Goal: Task Accomplishment & Management: Manage account settings

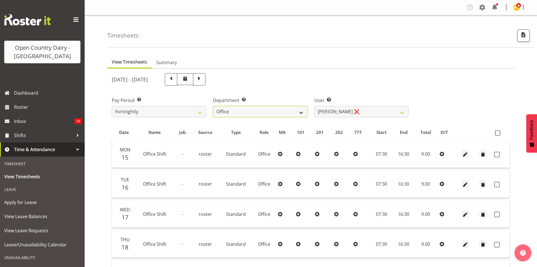
click at [278, 112] on select "734 735 736 737 738 739 851 853 854 855 856 858 861 862 865 867-9032 868 869 87…" at bounding box center [260, 111] width 95 height 11
click at [213, 106] on select "734 735 736 737 738 739 851 853 854 855 856 858 861 862 865 867-9032 868 869 87…" at bounding box center [260, 111] width 95 height 11
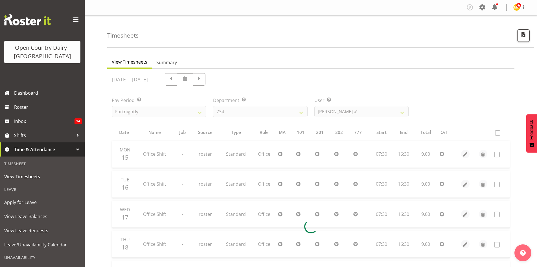
click at [343, 111] on div at bounding box center [310, 227] width 407 height 316
click at [372, 111] on div at bounding box center [310, 227] width 407 height 316
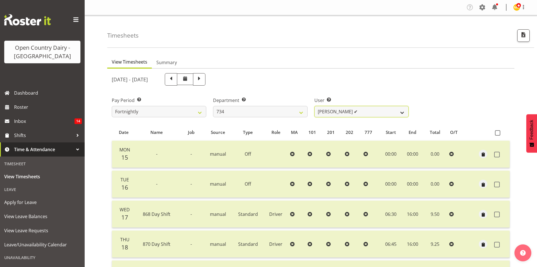
click at [372, 111] on select "Justin Spicer ✔ Ryan Thompson ✔ Tracey Chittock ✔ Zachary Shanks ✔" at bounding box center [362, 111] width 95 height 11
drag, startPoint x: 367, startPoint y: 85, endPoint x: 357, endPoint y: 95, distance: 14.0
click at [357, 95] on div "September 15th - September 21st 2025 Pay Period Select which pay period you wou…" at bounding box center [311, 225] width 398 height 310
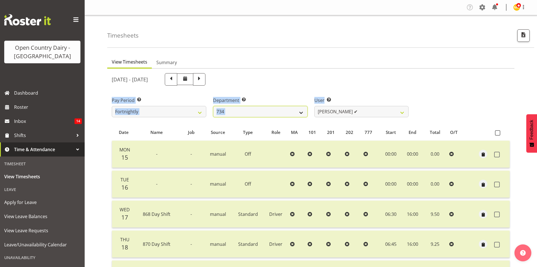
drag, startPoint x: 276, startPoint y: 111, endPoint x: 271, endPoint y: 117, distance: 7.6
click at [276, 111] on select "734 735 736 737 738 739 851 853 854 855 856 858 861 862 865 867-9032 868 869 87…" at bounding box center [260, 111] width 95 height 11
click at [213, 106] on select "734 735 736 737 738 739 851 853 854 855 856 858 861 862 865 867-9032 868 869 87…" at bounding box center [260, 111] width 95 height 11
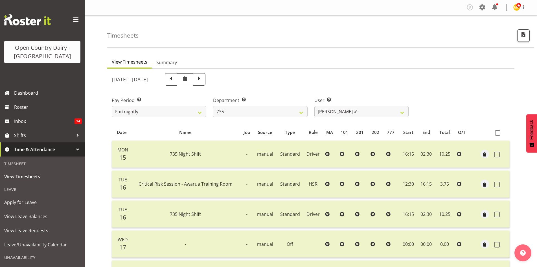
click at [394, 81] on div "September 15th - September 21st 2025" at bounding box center [260, 79] width 297 height 12
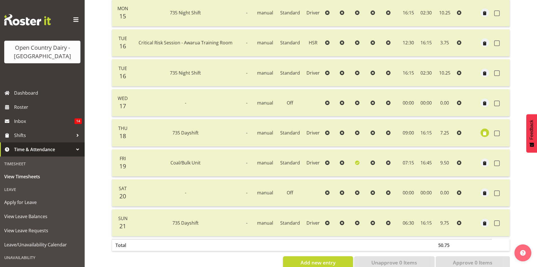
scroll to position [85, 0]
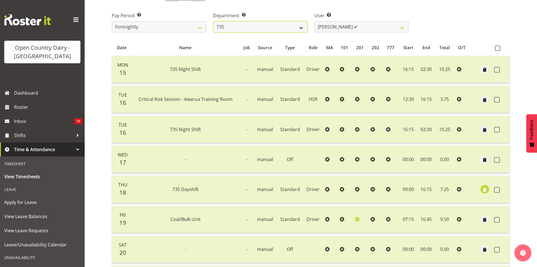
click at [276, 29] on select "734 735 736 737 738 739 851 853 854 855 856 858 861 862 865 867-9032 868 869 87…" at bounding box center [260, 26] width 95 height 11
select select "682"
click at [213, 21] on select "734 735 736 737 738 739 851 853 854 855 856 858 861 862 865 867-9032 868 869 87…" at bounding box center [260, 26] width 95 height 11
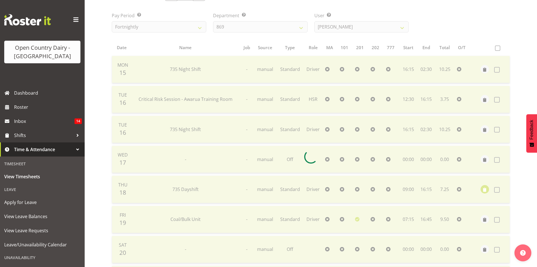
click at [348, 28] on div "September 15th - September 21st 2025 Pay Period Select which pay period you wou…" at bounding box center [311, 155] width 398 height 340
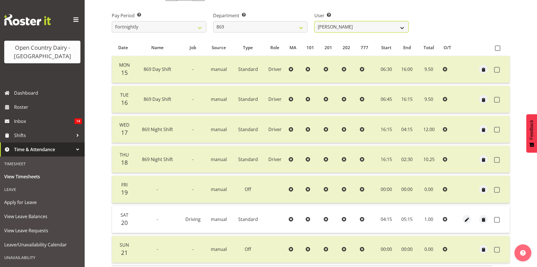
click at [348, 28] on select "Barry O'Donnell ❌ Barry Johnston ✔ Jason Soper ✔ Peter Wieczorek ✔" at bounding box center [362, 26] width 95 height 11
select select "10302"
click at [315, 21] on select "Barry O'Donnell ❌ Barry Johnston ✔ Jason Soper ✔ Peter Wieczorek ✔" at bounding box center [362, 26] width 95 height 11
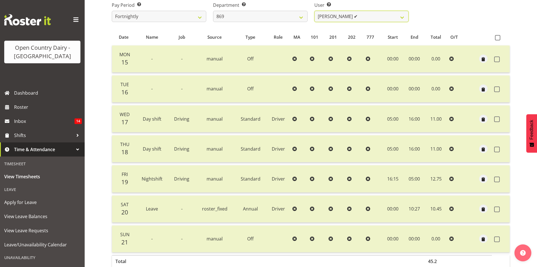
scroll to position [42, 0]
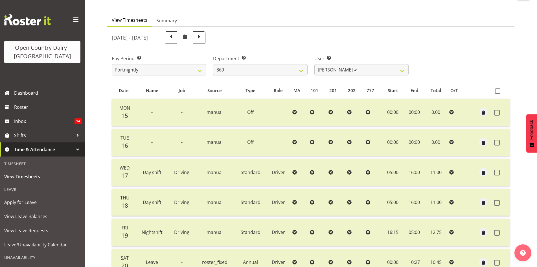
click at [206, 32] on span at bounding box center [199, 37] width 12 height 12
select select
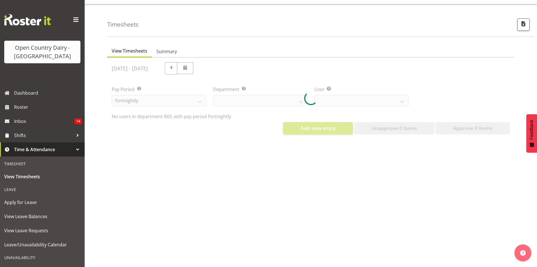
select select "682"
select select "10302"
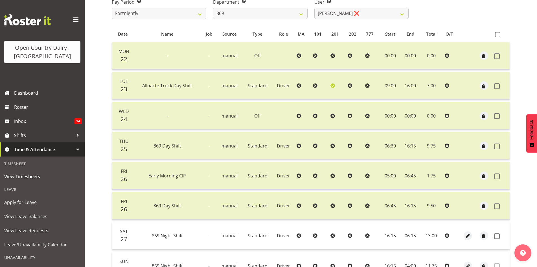
scroll to position [155, 0]
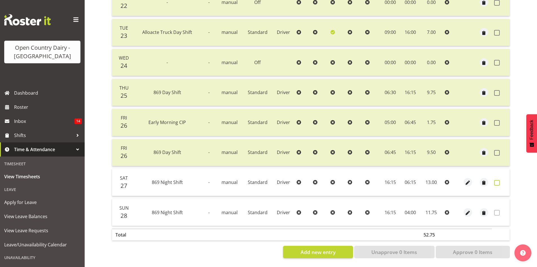
click at [499, 180] on span at bounding box center [497, 183] width 6 height 6
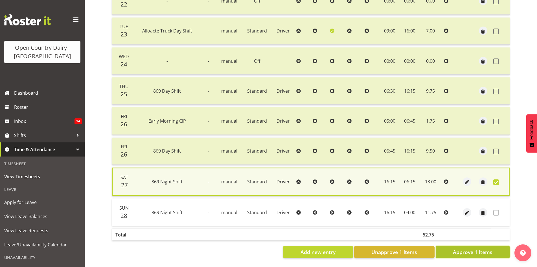
click at [475, 250] on span "Approve 1 Items" at bounding box center [473, 251] width 40 height 7
checkbox input "false"
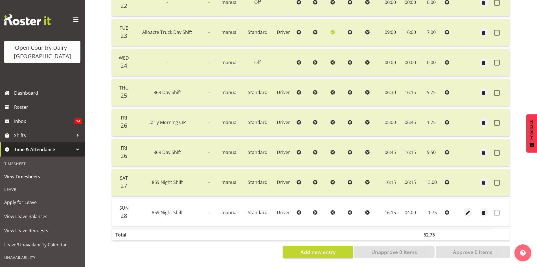
scroll to position [70, 0]
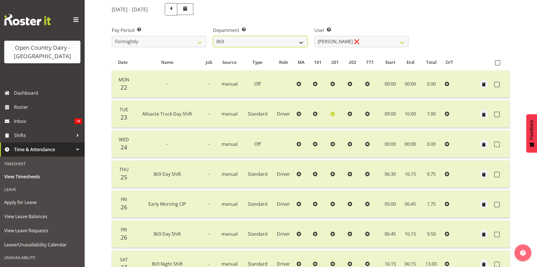
click at [284, 46] on select "734 735 736 737 738 739 851 853 854 855 856 858 861 862 865 867-9032 868 869 87…" at bounding box center [260, 41] width 95 height 11
select select "683"
click at [213, 36] on select "734 735 736 737 738 739 851 853 854 855 856 858 861 862 865 867-9032 868 869 87…" at bounding box center [260, 41] width 95 height 11
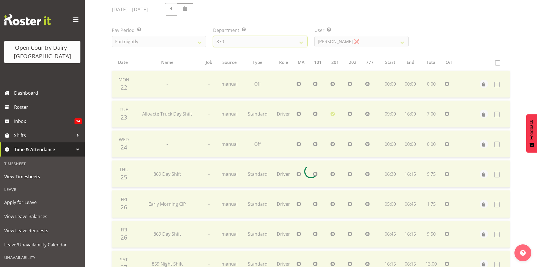
scroll to position [16, 0]
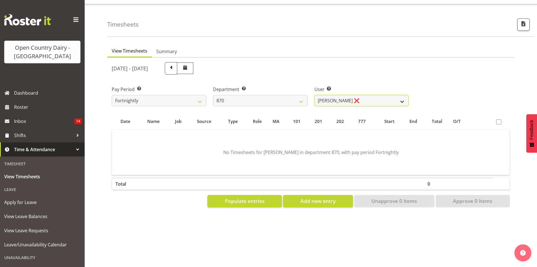
click at [363, 95] on select "Andy Haywood ❌ David Young ❌ Stewart Matheson ❌" at bounding box center [362, 100] width 95 height 11
select select "7473"
click at [315, 95] on select "Andy Haywood ❌ David Young ❌ Stewart Matheson ❌" at bounding box center [362, 100] width 95 height 11
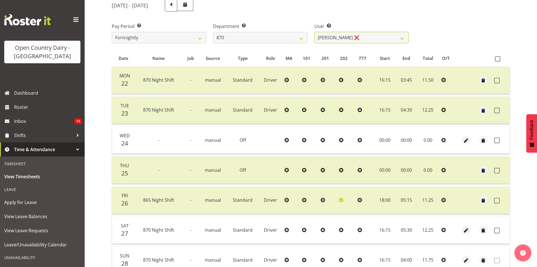
scroll to position [126, 0]
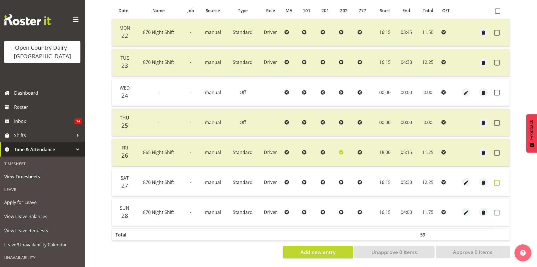
click at [498, 180] on span at bounding box center [497, 183] width 6 height 6
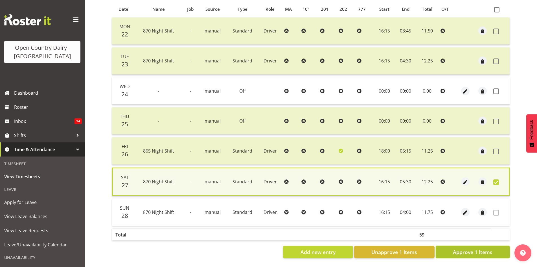
click at [481, 248] on span "Approve 1 Items" at bounding box center [473, 251] width 40 height 7
checkbox input "false"
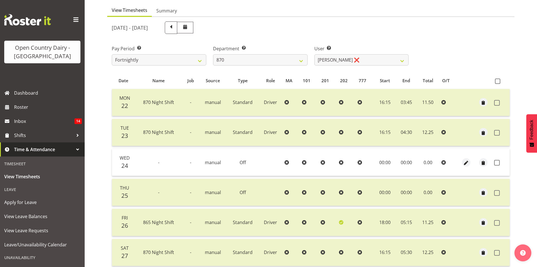
scroll to position [42, 0]
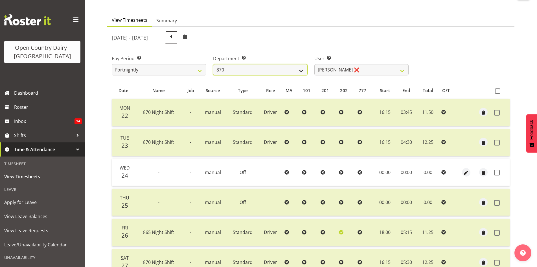
click at [253, 68] on select "734 735 736 737 738 739 851 853 854 855 856 858 861 862 865 867-9032 868 869 87…" at bounding box center [260, 69] width 95 height 11
select select "686"
click at [213, 64] on select "734 735 736 737 738 739 851 853 854 855 856 858 861 862 865 867-9032 868 869 87…" at bounding box center [260, 69] width 95 height 11
select select "7383"
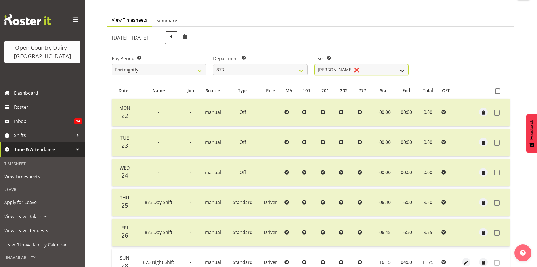
click at [367, 68] on select "Andrew Henderson ❌ Ricky Popham ❌ Stacy MacAskill ❌ Trish Nicol ❌" at bounding box center [362, 69] width 95 height 11
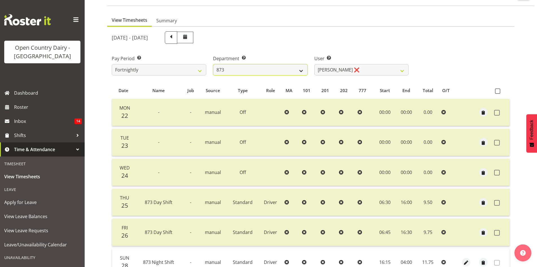
click at [300, 74] on select "734 735 736 737 738 739 851 853 854 855 856 858 861 862 865 867-9032 868 869 87…" at bounding box center [260, 69] width 95 height 11
select select "905"
click at [213, 64] on select "734 735 736 737 738 739 851 853 854 855 856 858 861 862 865 867-9032 868 869 87…" at bounding box center [260, 69] width 95 height 11
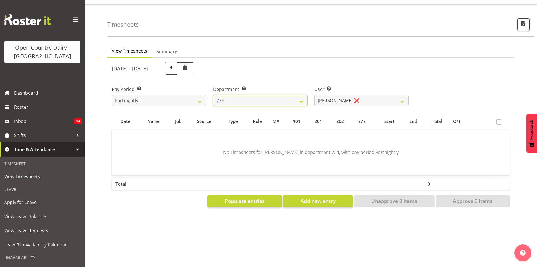
scroll to position [16, 0]
click at [367, 71] on div "September 22nd - September 28th 2025" at bounding box center [260, 68] width 304 height 19
click at [365, 101] on select "Justin Spicer ❌ Ryan Thompson ❌ Tracey Chittock ❌ Zachary Shanks ❌" at bounding box center [362, 100] width 95 height 11
select select "7493"
click at [315, 95] on select "Justin Spicer ❌ Ryan Thompson ❌ Tracey Chittock ❌ Zachary Shanks ❌" at bounding box center [362, 100] width 95 height 11
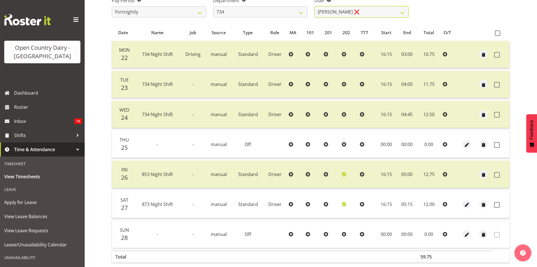
scroll to position [101, 0]
click at [495, 203] on span at bounding box center [497, 204] width 6 height 6
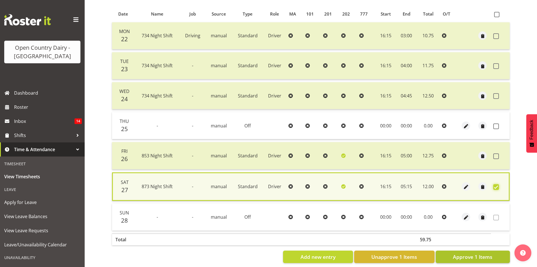
scroll to position [128, 0]
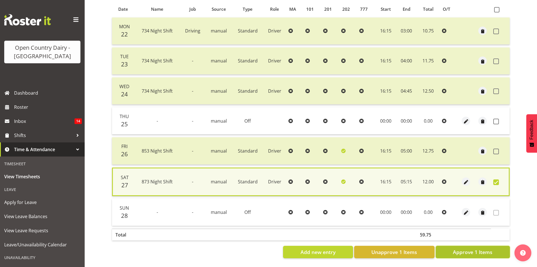
click at [463, 250] on span "Approve 1 Items" at bounding box center [473, 251] width 40 height 7
checkbox input "false"
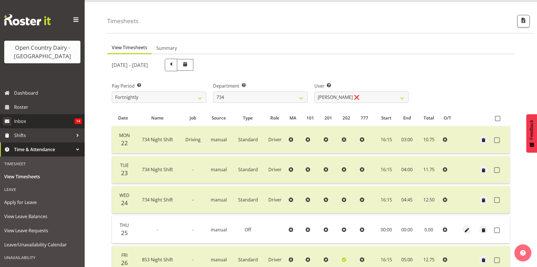
scroll to position [14, 0]
click at [30, 107] on span "Roster" at bounding box center [48, 107] width 68 height 8
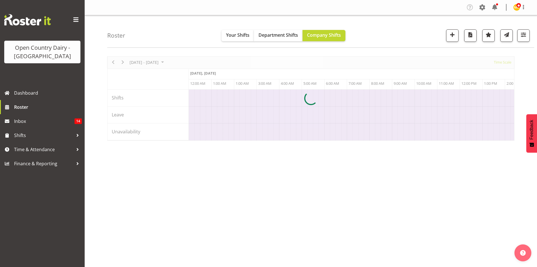
scroll to position [0, 3253]
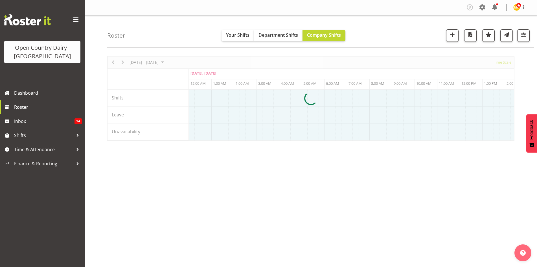
click at [123, 62] on div at bounding box center [310, 98] width 407 height 84
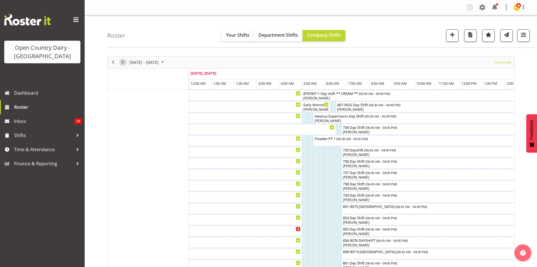
click at [122, 62] on span "Next" at bounding box center [122, 62] width 7 height 7
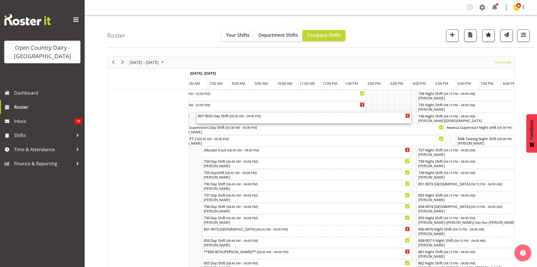
click at [247, 121] on div "867-9032 Day Shift ( 06:30 AM - 04:00 PM )" at bounding box center [304, 118] width 212 height 11
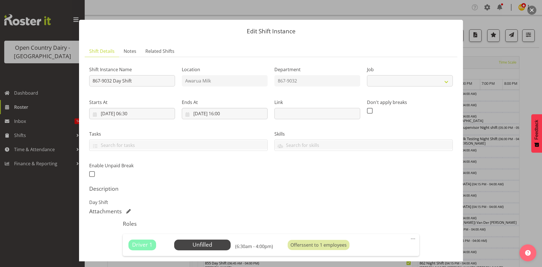
select select "10670"
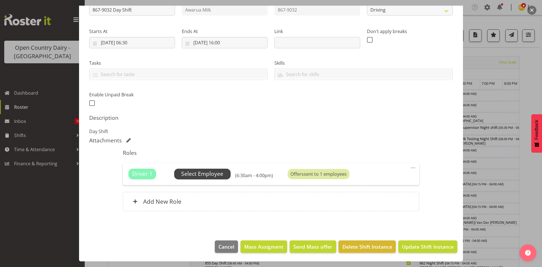
click at [209, 174] on span "Select Employee" at bounding box center [202, 174] width 42 height 8
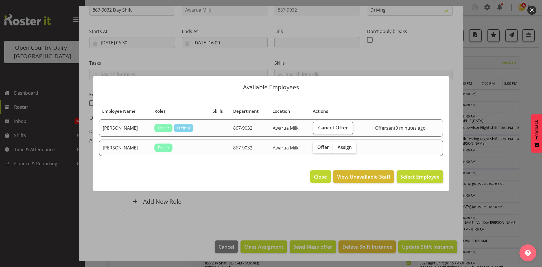
click at [320, 178] on span "Close" at bounding box center [320, 176] width 13 height 7
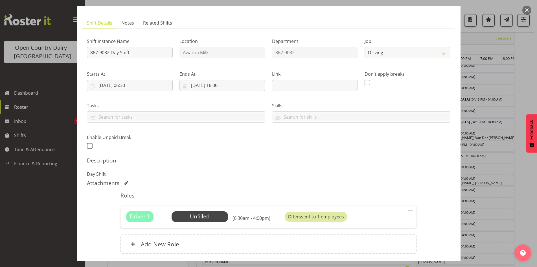
click at [528, 13] on button "button" at bounding box center [527, 10] width 9 height 9
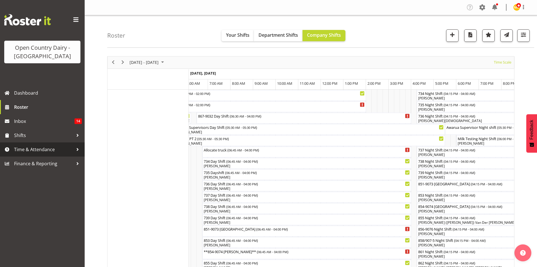
click at [43, 151] on span "Time & Attendance" at bounding box center [43, 149] width 59 height 8
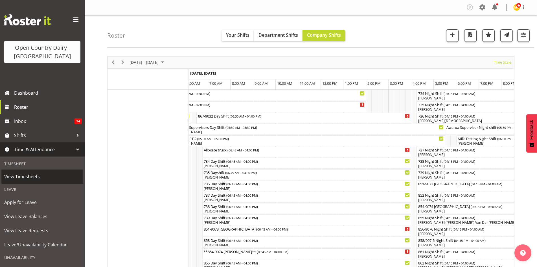
click at [39, 179] on span "View Timesheets" at bounding box center [42, 176] width 76 height 8
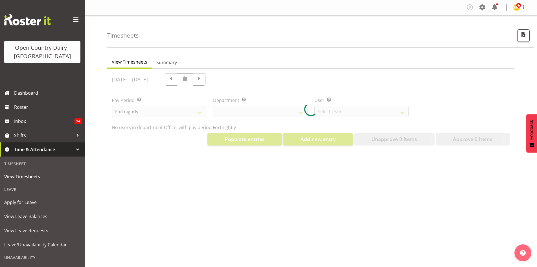
select select "699"
select select "8449"
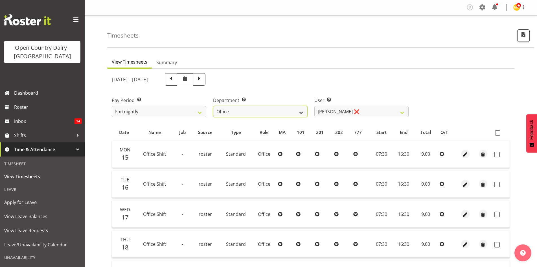
click at [248, 113] on select "734 735 736 737 738 739 851 853 854 855 856 858 861 862 865 867-9032 868 869 87…" at bounding box center [260, 111] width 95 height 11
select select "687"
click at [213, 106] on select "734 735 736 737 738 739 851 853 854 855 856 858 861 862 865 867-9032 868 869 87…" at bounding box center [260, 111] width 95 height 11
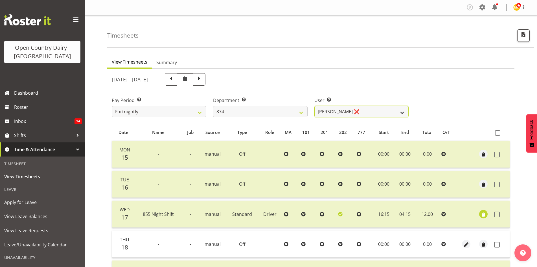
click at [369, 113] on select "Annette Parker ❌ Christopher McRae ✔ Patrick Stenton ✔ Rachel Carpenter ✔" at bounding box center [362, 111] width 95 height 11
select select "10920"
click at [315, 106] on select "Annette Parker ❌ Christopher McRae ✔ Patrick Stenton ✔ Rachel Carpenter ✔" at bounding box center [362, 111] width 95 height 11
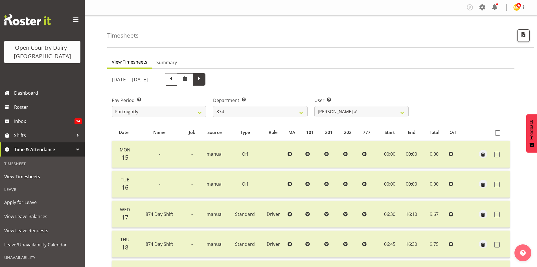
click at [203, 81] on span at bounding box center [199, 78] width 7 height 7
select select
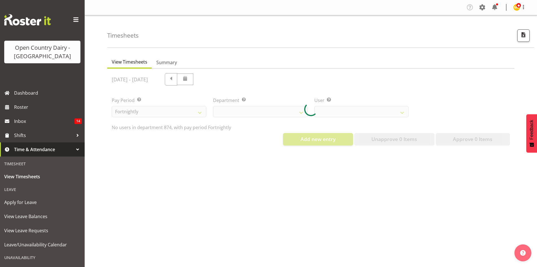
select select "687"
select select "10920"
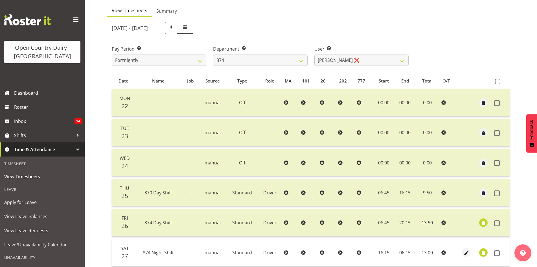
scroll to position [113, 0]
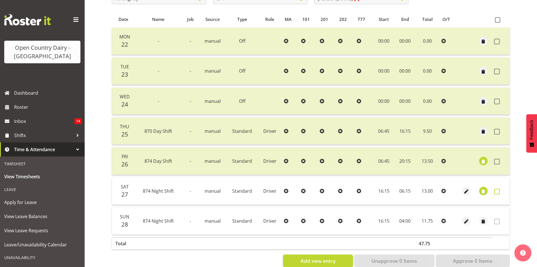
click at [498, 192] on span at bounding box center [497, 192] width 6 height 6
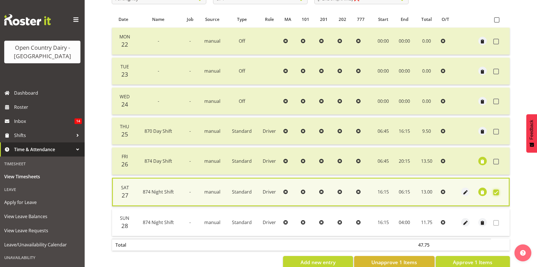
scroll to position [128, 0]
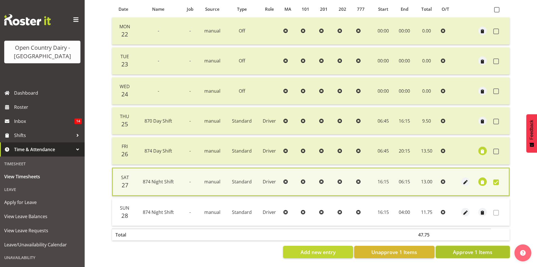
click at [477, 249] on span "Approve 1 Items" at bounding box center [473, 251] width 40 height 7
checkbox input "false"
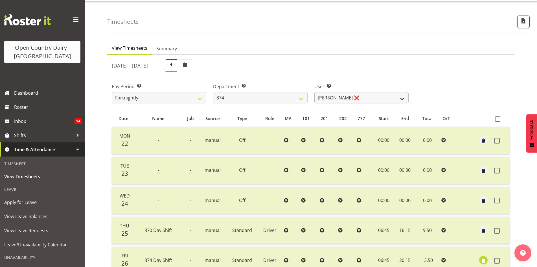
scroll to position [14, 0]
click at [278, 95] on select "734 735 736 737 738 739 851 853 854 855 856 858 861 862 865 867-9032 868 869 87…" at bounding box center [260, 97] width 95 height 11
select select "689"
click at [213, 92] on select "734 735 736 737 738 739 851 853 854 855 856 858 861 862 865 867-9032 868 869 87…" at bounding box center [260, 97] width 95 height 11
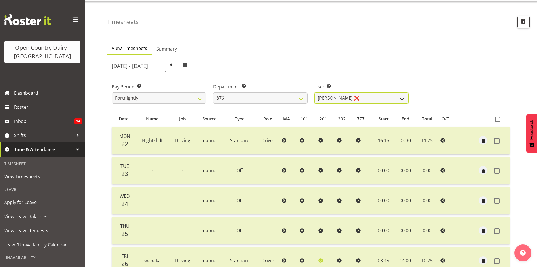
click at [373, 97] on select "Dean Henderson ❌ Ian Barbour ❌ John Graham ❌ Tom Rahl ❌" at bounding box center [362, 97] width 95 height 11
click at [297, 105] on div "Department Select which department you would like to view. 734 735 736 737 738 …" at bounding box center [260, 91] width 101 height 32
click at [348, 106] on div "User Select user. Note: This is filtered down by the previous two drop-down ite…" at bounding box center [361, 91] width 101 height 32
click at [348, 99] on select "Dean Henderson ❌ Ian Barbour ❌ John Graham ❌ Tom Rahl ❌" at bounding box center [362, 97] width 95 height 11
select select "9947"
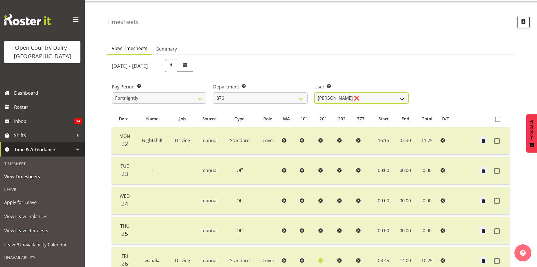
click at [315, 92] on select "Dean Henderson ❌ Ian Barbour ❌ John Graham ❌ Tom Rahl ❌" at bounding box center [362, 97] width 95 height 11
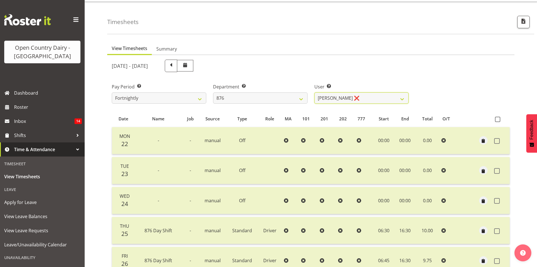
scroll to position [126, 0]
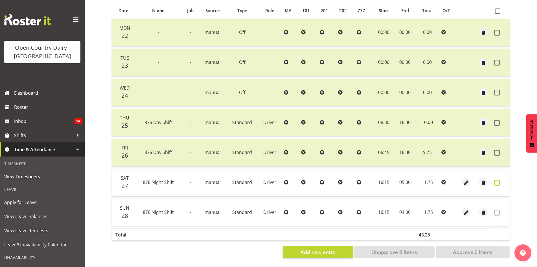
click at [497, 180] on span at bounding box center [497, 183] width 6 height 6
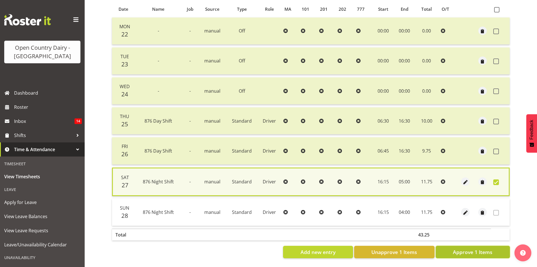
click at [477, 250] on span "Approve 1 Items" at bounding box center [473, 251] width 40 height 7
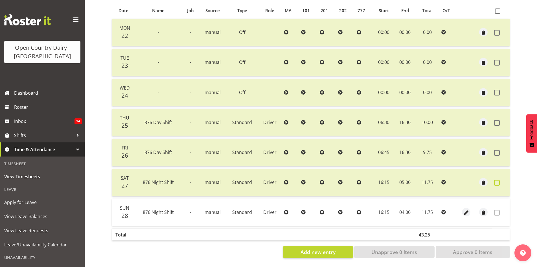
click at [497, 180] on span at bounding box center [497, 183] width 6 height 6
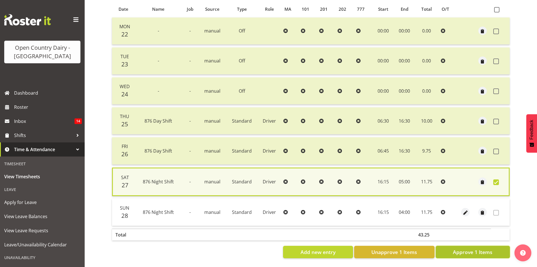
click at [481, 248] on span "Approve 1 Items" at bounding box center [473, 251] width 40 height 7
checkbox input "false"
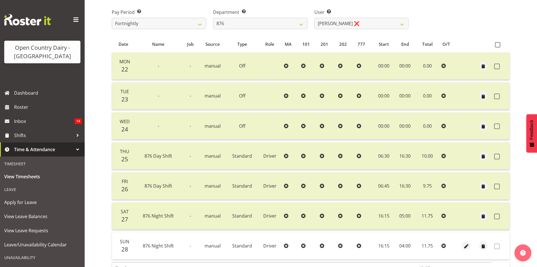
scroll to position [42, 0]
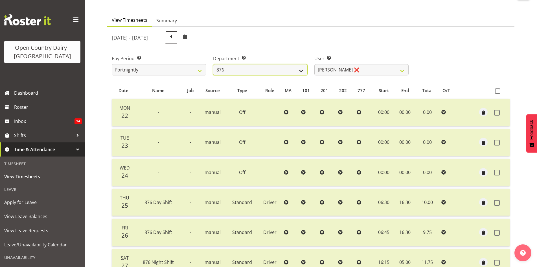
click at [258, 72] on select "734 735 736 737 738 739 851 853 854 855 856 858 861 862 865 867-9032 868 869 87…" at bounding box center [260, 69] width 95 height 11
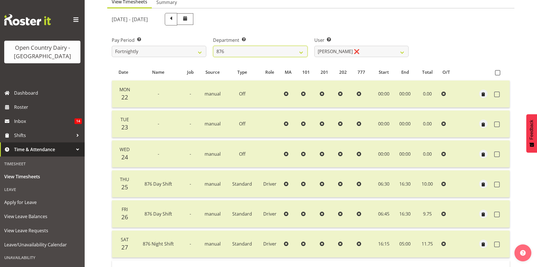
scroll to position [70, 0]
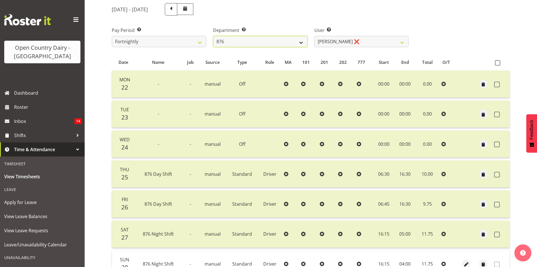
click at [255, 46] on select "734 735 736 737 738 739 851 853 854 855 856 858 861 862 865 867-9032 868 869 87…" at bounding box center [260, 41] width 95 height 11
select select "690"
click at [213, 36] on select "734 735 736 737 738 739 851 853 854 855 856 858 861 862 865 867-9032 868 869 87…" at bounding box center [260, 41] width 95 height 11
select select "9759"
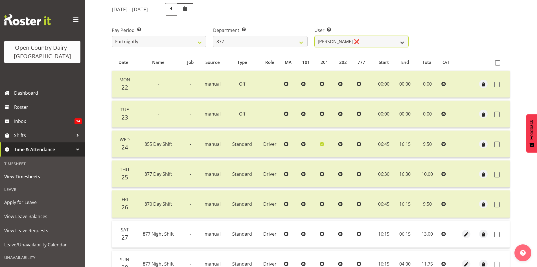
click at [363, 42] on select "Barry Shields ❌ Callum Wells ❌ Helen Bull ❌ Jase Preston ❌" at bounding box center [362, 41] width 95 height 11
click at [370, 21] on div "User Select user. Note: This is filtered down by the previous two drop-down ite…" at bounding box center [361, 35] width 101 height 32
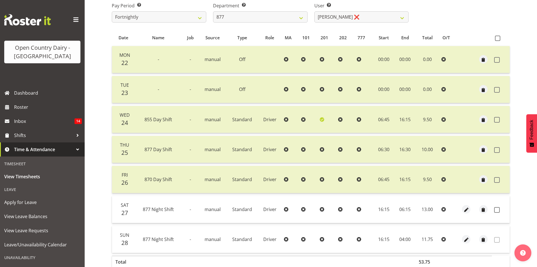
scroll to position [126, 0]
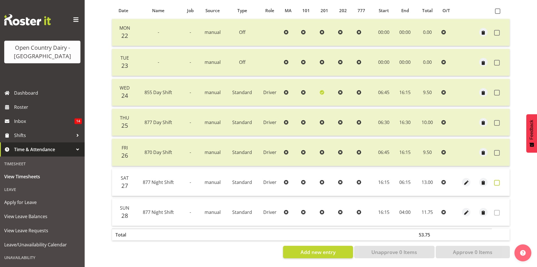
click at [498, 180] on span at bounding box center [497, 183] width 6 height 6
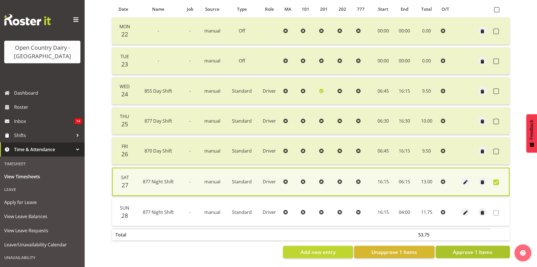
click at [467, 252] on button "Approve 1 Items" at bounding box center [473, 252] width 74 height 12
checkbox input "false"
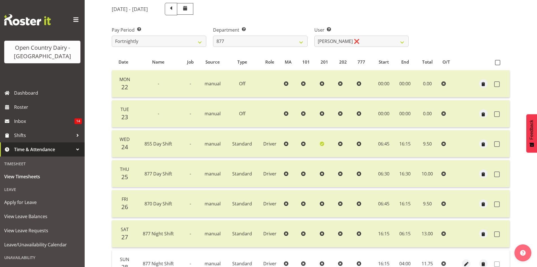
scroll to position [14, 0]
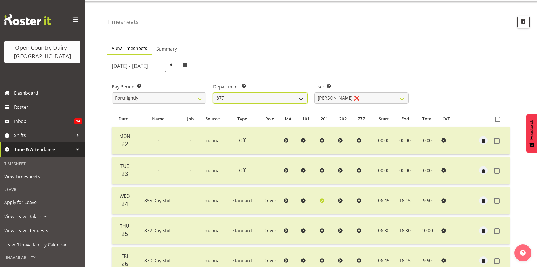
click at [263, 98] on select "734 735 736 737 738 739 851 853 854 855 856 858 861 862 865 867-9032 868 869 87…" at bounding box center [260, 97] width 95 height 11
click at [213, 92] on select "734 735 736 737 738 739 851 853 854 855 856 858 861 862 865 867-9032 868 869 87…" at bounding box center [260, 97] width 95 height 11
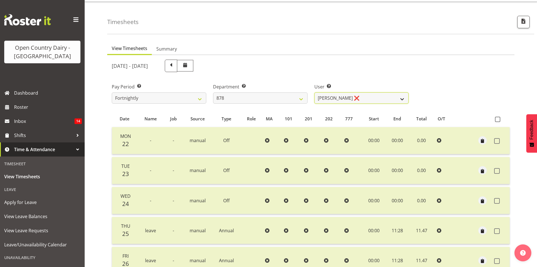
click at [345, 97] on select "Athol Warnock ❌ Dean Tither ❌ Joshua Treymane ❌ Vinkie Botha ❌" at bounding box center [362, 97] width 95 height 11
click at [367, 65] on div "September 22nd - September 28th 2025" at bounding box center [260, 66] width 297 height 12
drag, startPoint x: 283, startPoint y: 86, endPoint x: 284, endPoint y: 90, distance: 3.7
click at [284, 90] on label "Department Select which department you would like to view." at bounding box center [260, 86] width 95 height 7
click at [283, 104] on div "Department Select which department you would like to view. 734 735 736 737 738 …" at bounding box center [260, 91] width 101 height 32
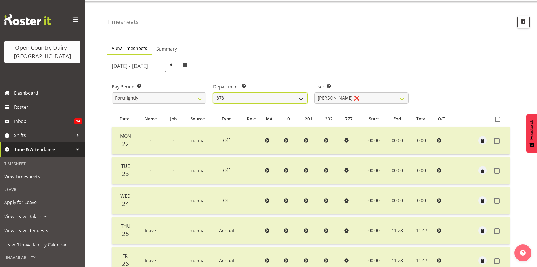
click at [282, 97] on select "734 735 736 737 738 739 851 853 854 855 856 858 861 862 865 867-9032 868 869 87…" at bounding box center [260, 97] width 95 height 11
select select "667"
click at [213, 92] on select "734 735 736 737 738 739 851 853 854 855 856 858 861 862 865 867-9032 868 869 87…" at bounding box center [260, 97] width 95 height 11
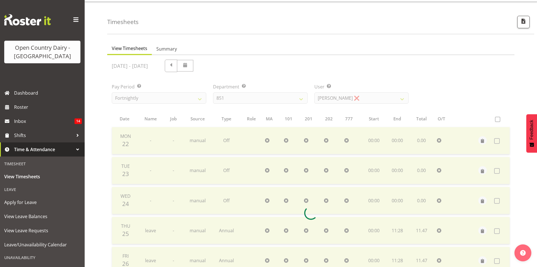
click at [366, 96] on div at bounding box center [310, 213] width 407 height 316
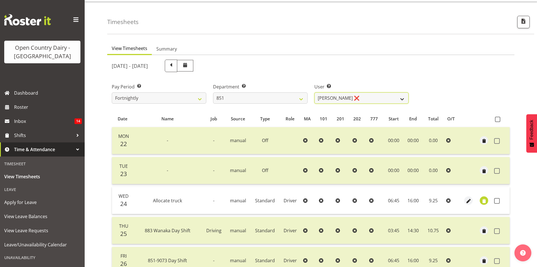
click at [367, 98] on select "Hayden Batt ❌ Martin Black ❌ Stacey Wilson ❌" at bounding box center [362, 97] width 95 height 11
click at [376, 76] on div "User Select user. Note: This is filtered down by the previous two drop-down ite…" at bounding box center [361, 91] width 101 height 32
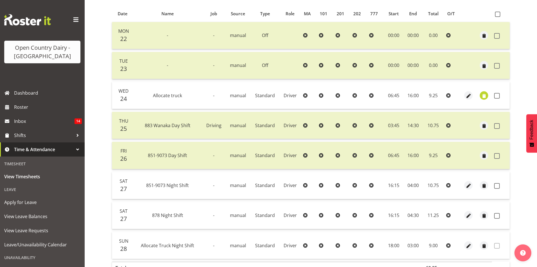
scroll to position [155, 0]
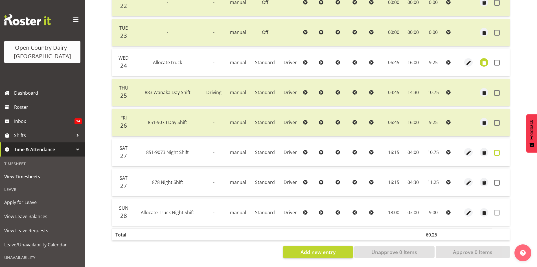
click at [498, 151] on span at bounding box center [497, 153] width 6 height 6
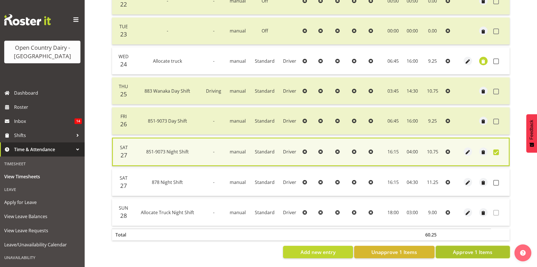
click at [482, 250] on span "Approve 1 Items" at bounding box center [473, 251] width 40 height 7
checkbox input "false"
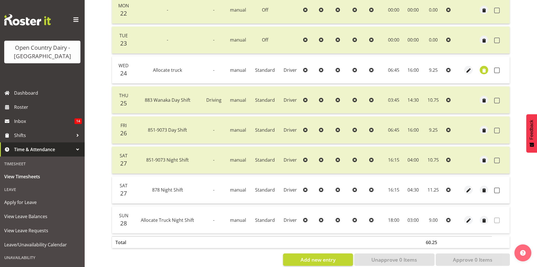
scroll to position [42, 0]
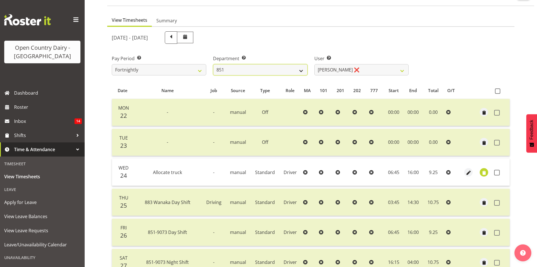
click at [295, 71] on select "734 735 736 737 738 739 851 853 854 855 856 858 861 862 865 867-9032 868 869 87…" at bounding box center [260, 69] width 95 height 11
select select "908"
click at [213, 64] on select "734 735 736 737 738 739 851 853 854 855 856 858 861 862 865 867-9032 868 869 87…" at bounding box center [260, 69] width 95 height 11
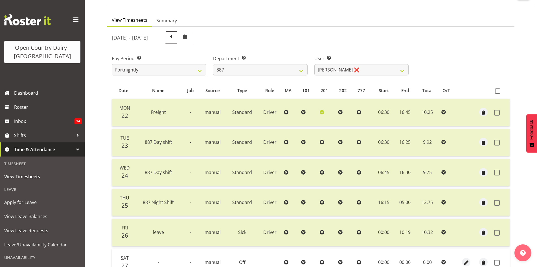
click at [357, 70] on div "September 22nd - September 28th 2025 Pay Period Select which pay period you wou…" at bounding box center [311, 183] width 398 height 310
click at [357, 70] on select "Andrew Muir ❌ Bruce Spencer ❌ Neville Hoatten ❌ Warren Tempelman ❌" at bounding box center [362, 69] width 95 height 11
select select "7489"
click at [315, 64] on select "Andrew Muir ❌ Bruce Spencer ❌ Neville Hoatten ❌ Warren Tempelman ❌" at bounding box center [362, 69] width 95 height 11
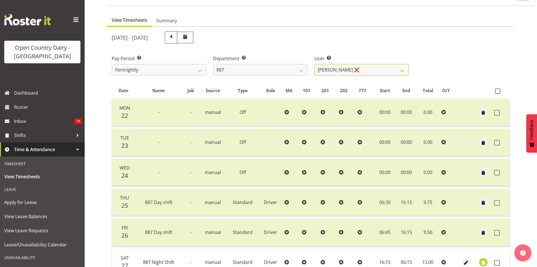
scroll to position [98, 0]
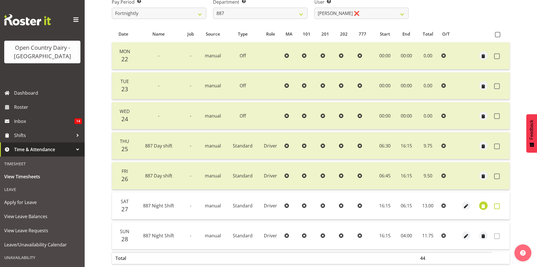
click at [498, 207] on span at bounding box center [497, 206] width 6 height 6
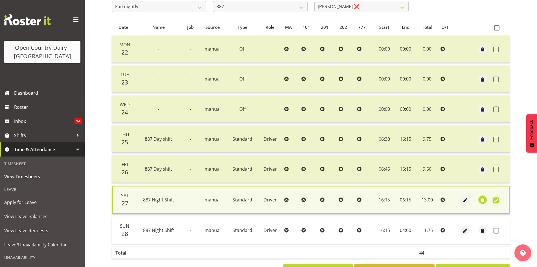
scroll to position [126, 0]
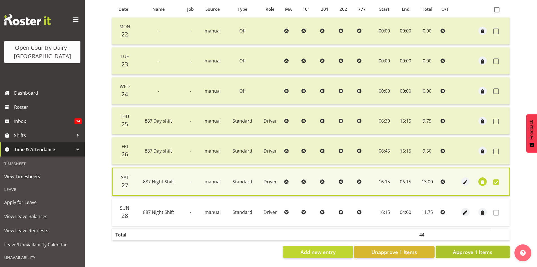
click at [459, 249] on span "Approve 1 Items" at bounding box center [473, 251] width 40 height 7
checkbox input "false"
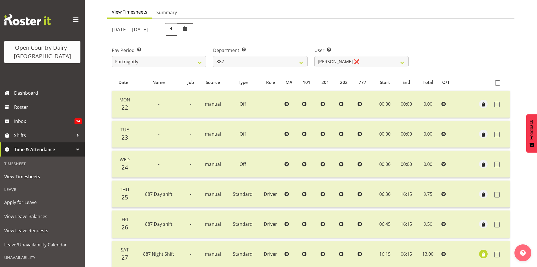
scroll to position [42, 0]
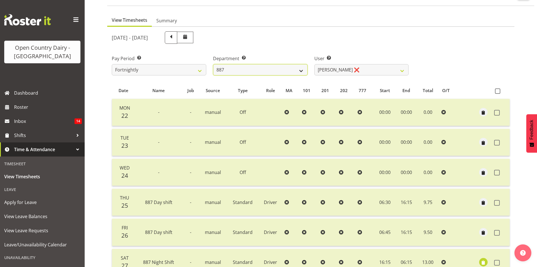
click at [251, 73] on select "734 735 736 737 738 739 851 853 854 855 856 858 861 862 865 867-9032 868 869 87…" at bounding box center [260, 69] width 95 height 11
click at [290, 39] on div "September 22nd - September 28th 2025" at bounding box center [260, 37] width 297 height 12
click at [282, 68] on select "734 735 736 737 738 739 851 853 854 855 856 858 861 862 865 867-9032 868 869 87…" at bounding box center [260, 69] width 95 height 11
select select "755"
click at [213, 64] on select "734 735 736 737 738 739 851 853 854 855 856 858 861 862 865 867-9032 868 869 87…" at bounding box center [260, 69] width 95 height 11
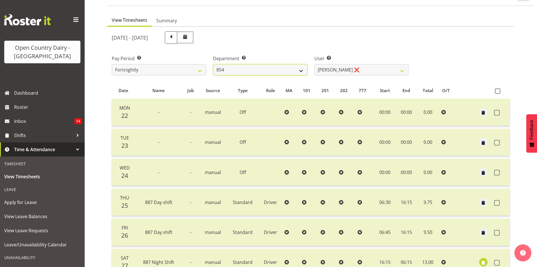
select select "10940"
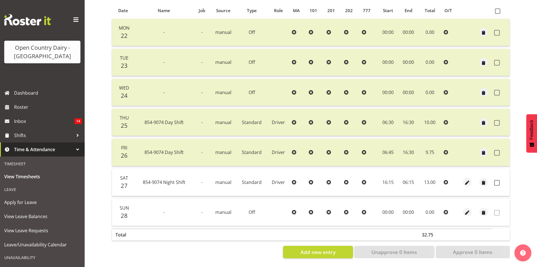
scroll to position [126, 0]
click at [499, 180] on span at bounding box center [497, 183] width 6 height 6
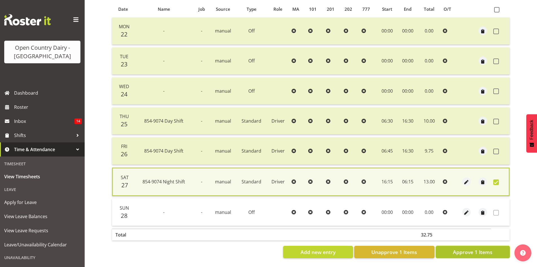
click at [468, 250] on span "Approve 1 Items" at bounding box center [473, 251] width 40 height 7
checkbox input "false"
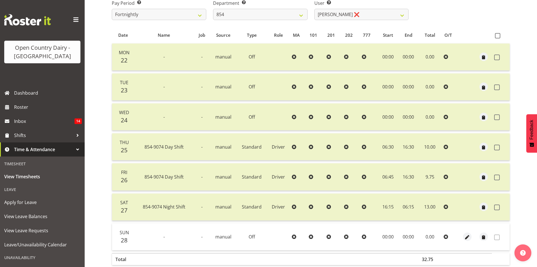
scroll to position [70, 0]
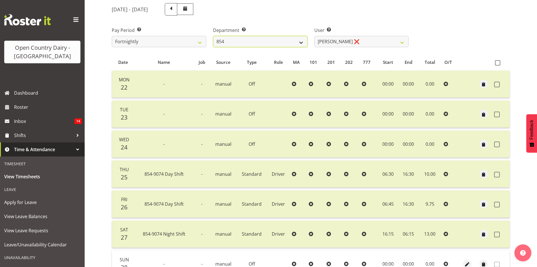
click at [252, 43] on select "734 735 736 737 738 739 851 853 854 855 856 858 861 862 865 867-9032 868 869 87…" at bounding box center [260, 41] width 95 height 11
select select "671"
click at [213, 36] on select "734 735 736 737 738 739 851 853 854 855 856 858 861 862 865 867-9032 868 869 87…" at bounding box center [260, 41] width 95 height 11
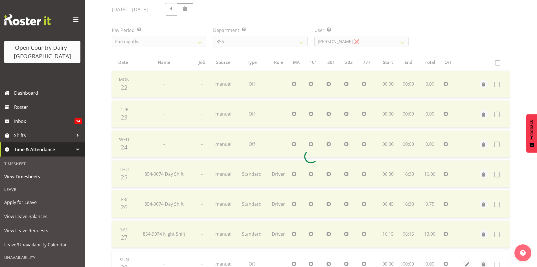
click at [393, 41] on div at bounding box center [310, 157] width 407 height 316
click at [393, 40] on div "September 22nd - September 28th 2025 Pay Period Select which pay period you wou…" at bounding box center [311, 155] width 398 height 310
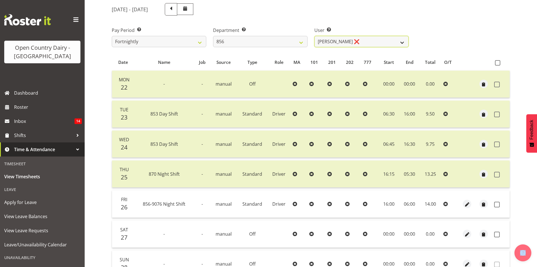
click at [393, 40] on select "Bradley Parkhill ❌ James Matheson ❌ Jason Vercoe ❌ Tony Lee ❌" at bounding box center [362, 41] width 95 height 11
select select "7435"
click at [315, 36] on select "Bradley Parkhill ❌ James Matheson ❌ Jason Vercoe ❌ Tony Lee ❌" at bounding box center [362, 41] width 95 height 11
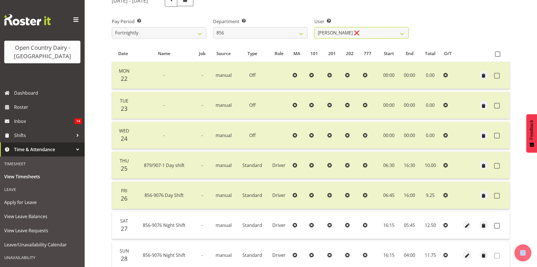
scroll to position [126, 0]
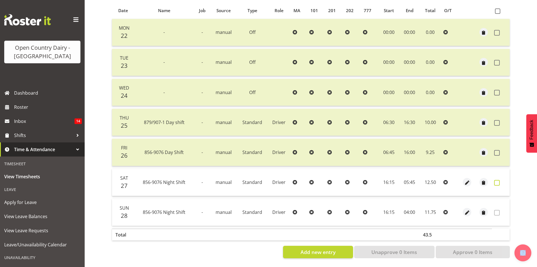
click at [499, 180] on span at bounding box center [497, 183] width 6 height 6
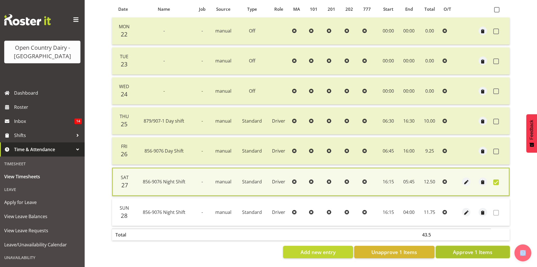
click at [474, 248] on span "Approve 1 Items" at bounding box center [473, 251] width 40 height 7
checkbox input "false"
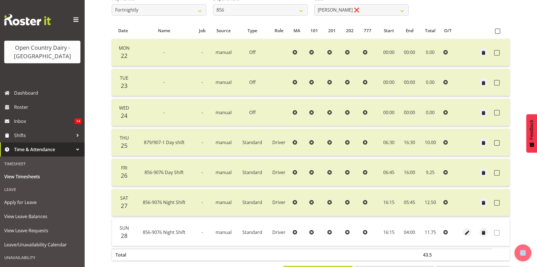
scroll to position [70, 0]
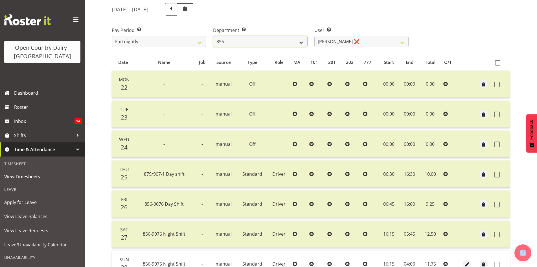
click at [271, 45] on select "734 735 736 737 738 739 851 853 854 855 856 858 861 862 865 867-9032 868 869 87…" at bounding box center [260, 41] width 95 height 11
select select "782"
click at [213, 36] on select "734 735 736 737 738 739 851 853 854 855 856 858 861 862 865 867-9032 868 869 87…" at bounding box center [260, 41] width 95 height 11
select select "10303"
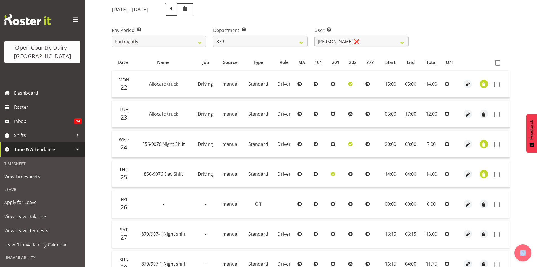
click at [354, 43] on div "September 22nd - September 28th 2025 Pay Period Select which pay period you wou…" at bounding box center [311, 155] width 398 height 310
click at [354, 43] on select "Bryan Windle ❌ John Dalton ❌ Rodney Hamilton ❌ Tony Corr ❌" at bounding box center [362, 41] width 95 height 11
click at [359, 26] on div "User Select user. Note: This is filtered down by the previous two drop-down ite…" at bounding box center [361, 35] width 101 height 32
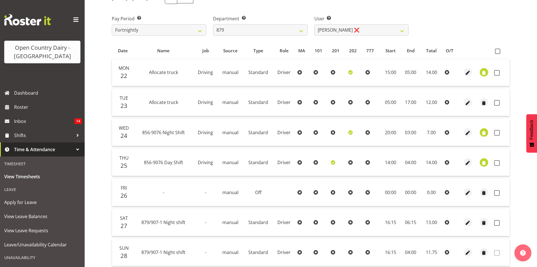
scroll to position [126, 0]
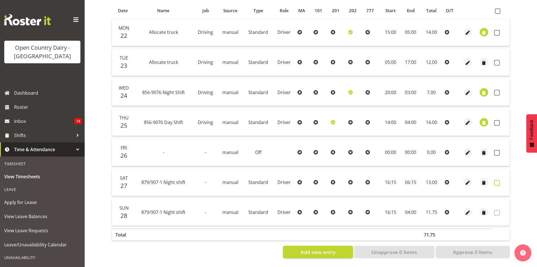
click at [496, 180] on span at bounding box center [497, 183] width 6 height 6
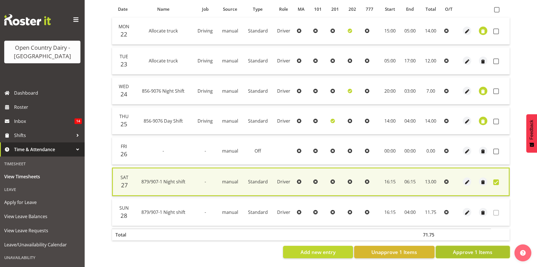
click at [482, 248] on span "Approve 1 Items" at bounding box center [473, 251] width 40 height 7
checkbox input "false"
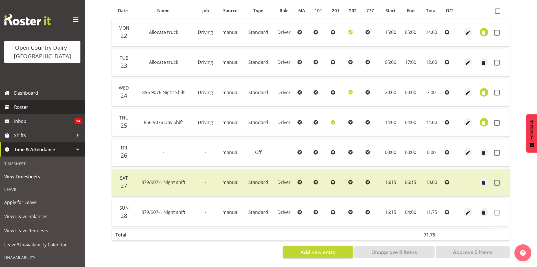
click at [51, 108] on span "Roster" at bounding box center [48, 107] width 68 height 8
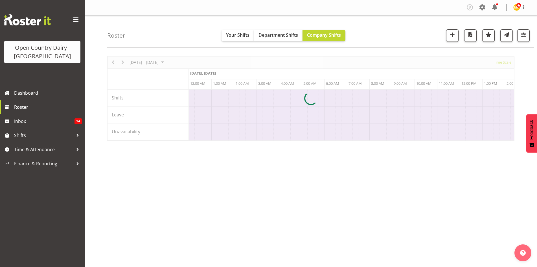
scroll to position [0, 3253]
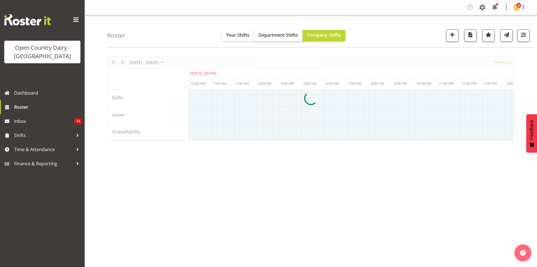
click at [121, 61] on div at bounding box center [310, 98] width 407 height 84
click at [123, 62] on div at bounding box center [310, 98] width 407 height 84
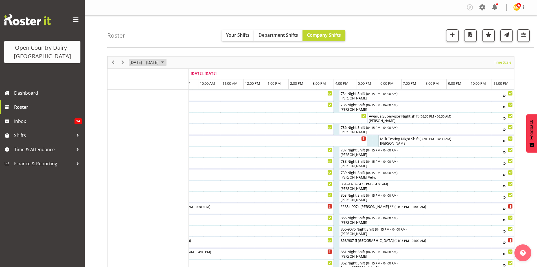
click at [166, 62] on span "September 2025" at bounding box center [162, 62] width 7 height 7
click at [134, 134] on span "29" at bounding box center [135, 134] width 8 height 8
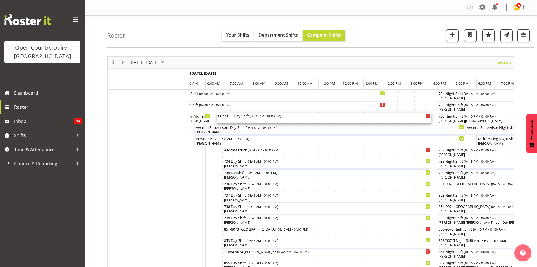
click at [284, 116] on div "867-9032 Day Shift ( 06:30 AM - 04:00 PM )" at bounding box center [324, 116] width 212 height 6
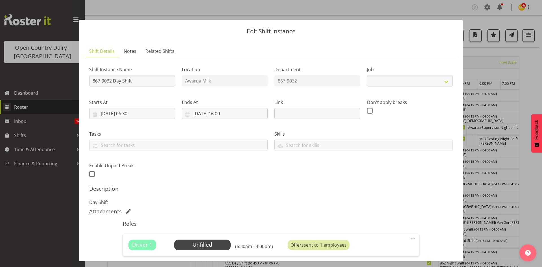
select select "10670"
click at [398, 0] on div at bounding box center [271, 133] width 542 height 267
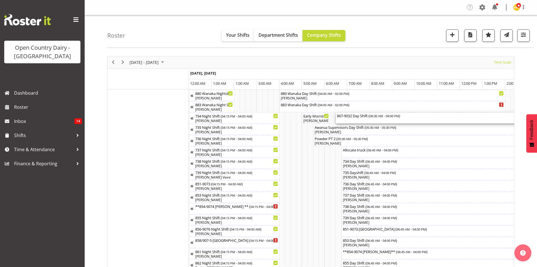
click at [355, 120] on div "867-9032 Day Shift ( 06:30 AM - 04:00 PM )" at bounding box center [443, 118] width 212 height 11
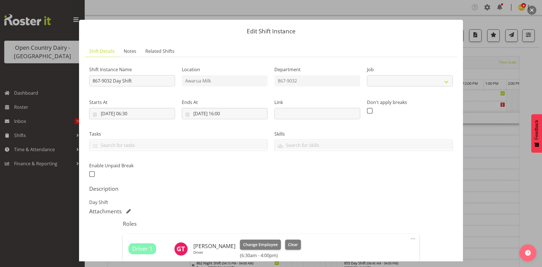
select select "10670"
click at [483, 97] on div at bounding box center [271, 133] width 542 height 267
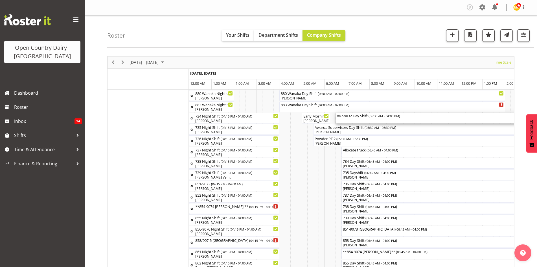
click at [408, 115] on div "867-9032 Day Shift ( 06:30 AM - 04:00 PM )" at bounding box center [443, 116] width 212 height 6
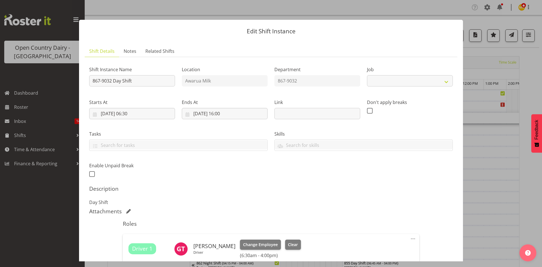
select select "10670"
